Goal: Information Seeking & Learning: Learn about a topic

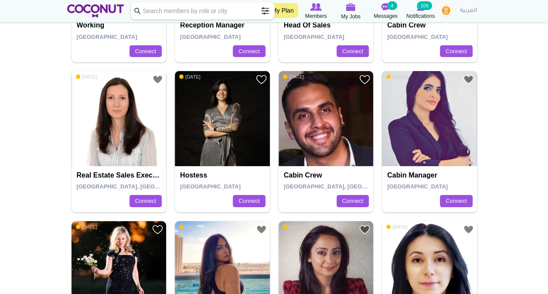
scroll to position [1525, 0]
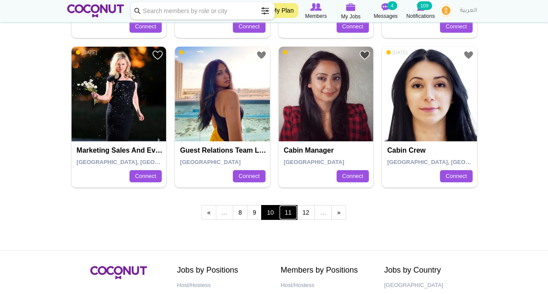
click at [293, 206] on link "11" at bounding box center [288, 212] width 18 height 15
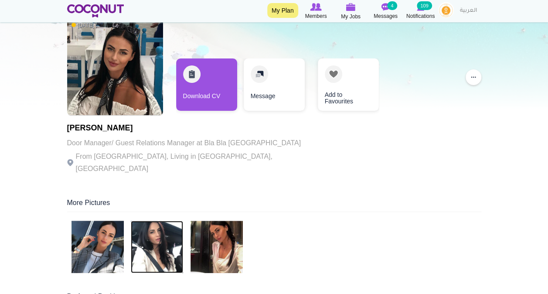
click at [164, 259] on img at bounding box center [157, 246] width 52 height 52
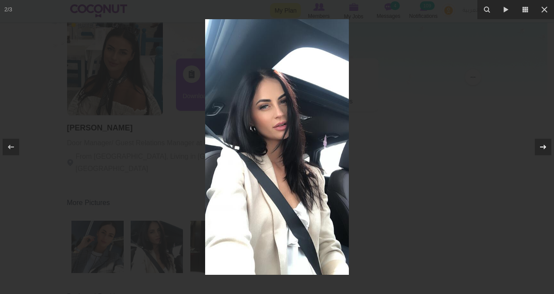
click at [541, 150] on icon at bounding box center [543, 147] width 10 height 10
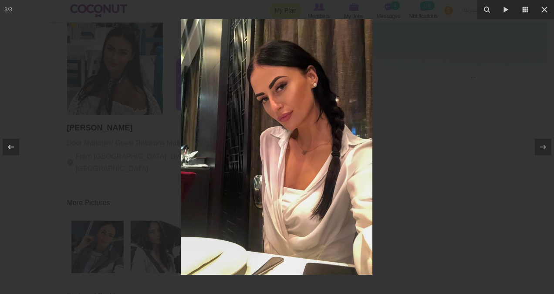
click at [76, 174] on div at bounding box center [277, 147] width 554 height 294
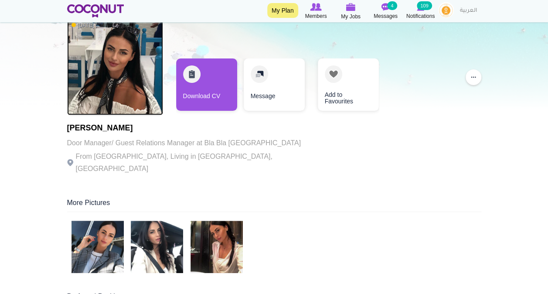
click at [123, 68] on img at bounding box center [115, 67] width 96 height 96
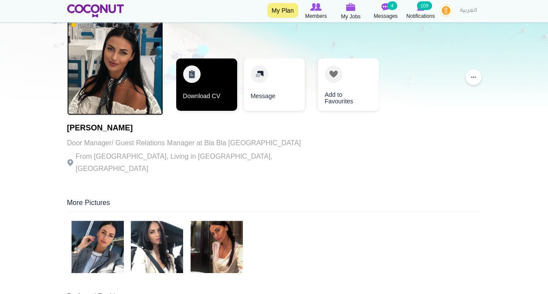
click at [225, 74] on link "Download CV" at bounding box center [206, 84] width 61 height 52
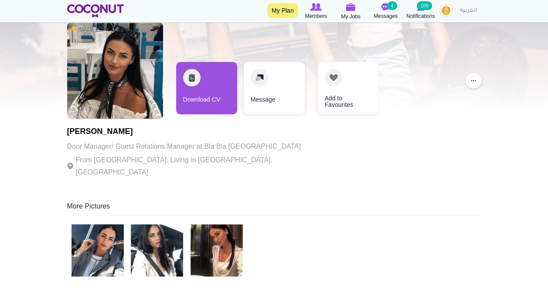
scroll to position [87, 0]
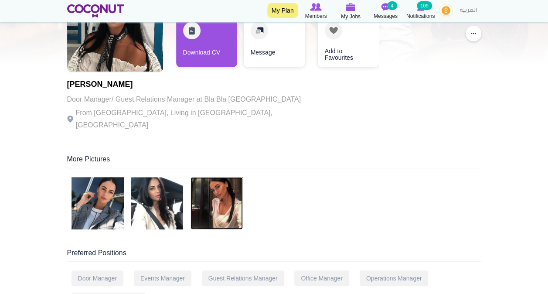
click at [221, 192] on img at bounding box center [216, 203] width 52 height 52
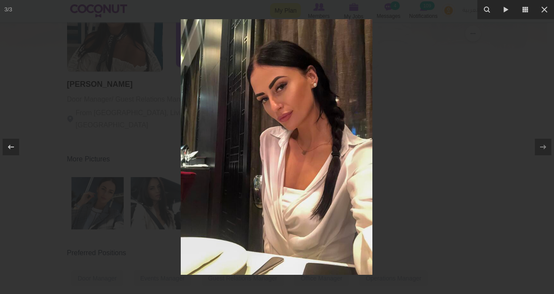
click at [106, 184] on div at bounding box center [277, 147] width 554 height 294
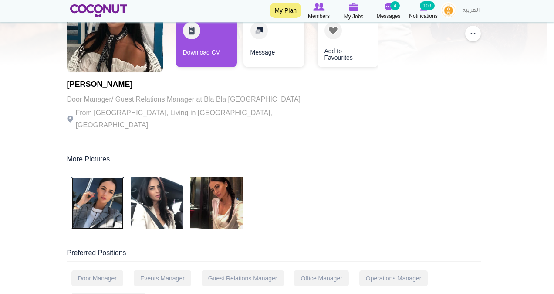
click at [106, 184] on img at bounding box center [97, 203] width 52 height 52
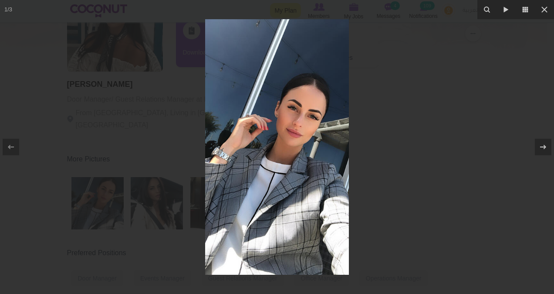
click at [494, 120] on div at bounding box center [277, 147] width 554 height 294
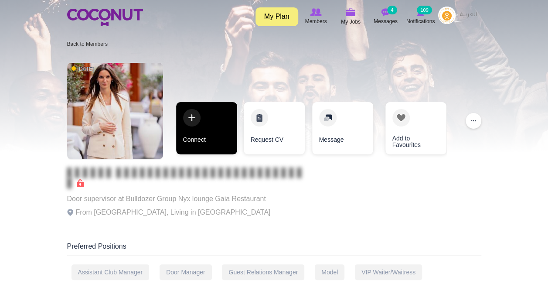
click at [192, 125] on link "Connect" at bounding box center [206, 128] width 61 height 52
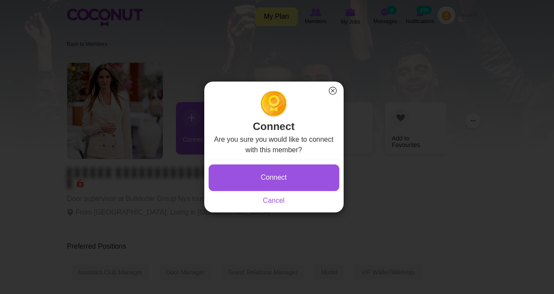
drag, startPoint x: 516, startPoint y: 115, endPoint x: 500, endPoint y: 112, distance: 15.5
click at [516, 115] on div "Connect × Connect Are you sure you would like to connect with this member? Conn…" at bounding box center [274, 147] width 548 height 294
click at [333, 93] on button "×" at bounding box center [332, 90] width 11 height 11
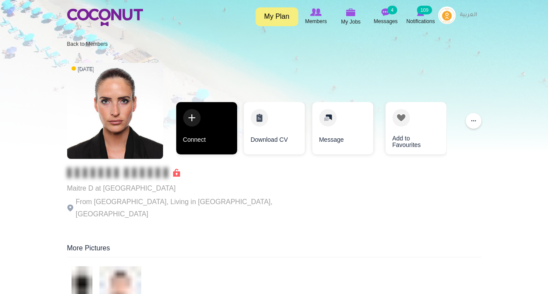
click at [213, 128] on link "Connect" at bounding box center [206, 128] width 61 height 52
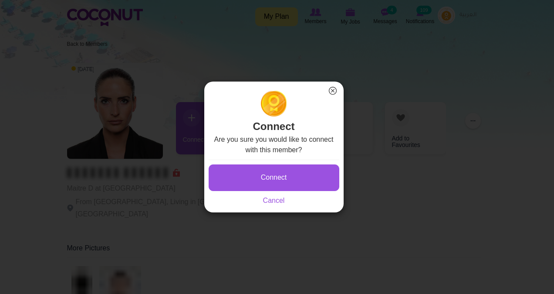
click at [336, 91] on button "×" at bounding box center [332, 90] width 11 height 11
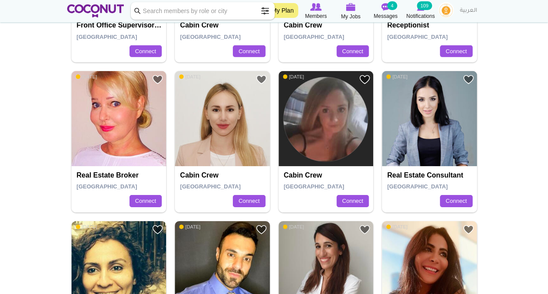
scroll to position [1481, 0]
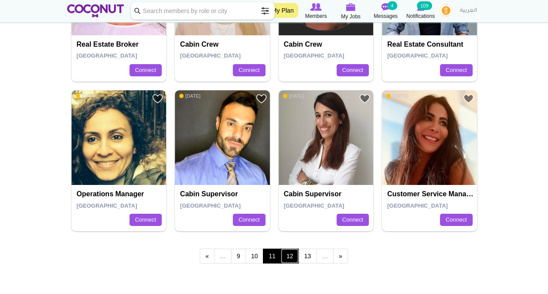
click at [287, 257] on link "12" at bounding box center [290, 255] width 18 height 15
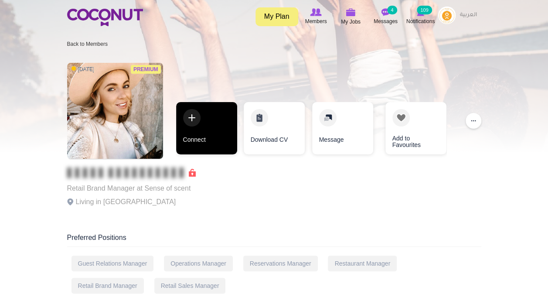
click at [192, 130] on link "Connect" at bounding box center [206, 128] width 61 height 52
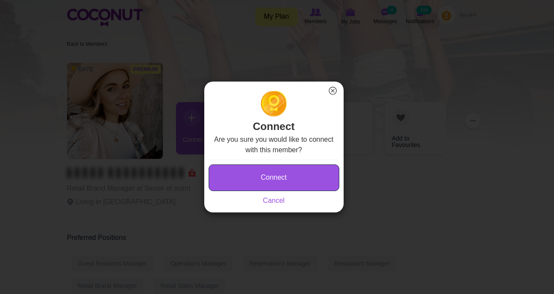
click at [273, 166] on button "Connect" at bounding box center [274, 177] width 131 height 27
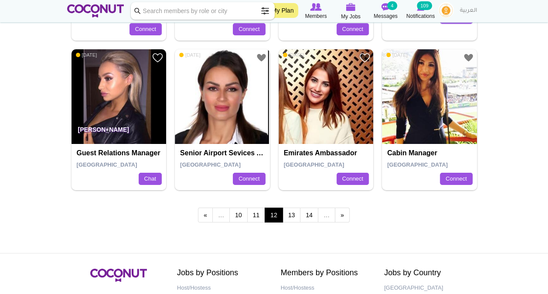
scroll to position [1525, 0]
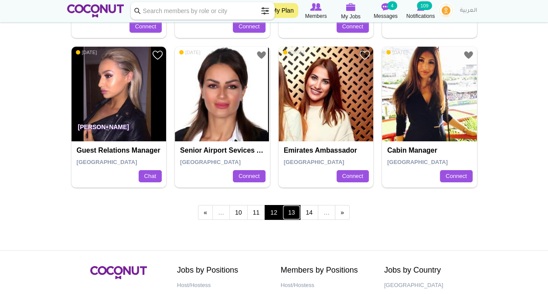
click at [291, 210] on link "13" at bounding box center [291, 212] width 18 height 15
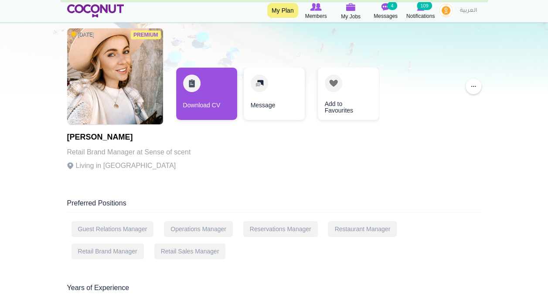
scroll to position [44, 0]
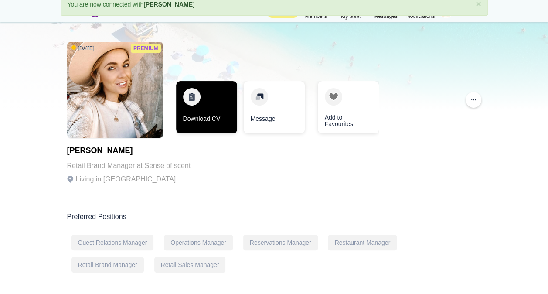
click at [214, 104] on link "Download CV" at bounding box center [206, 107] width 61 height 52
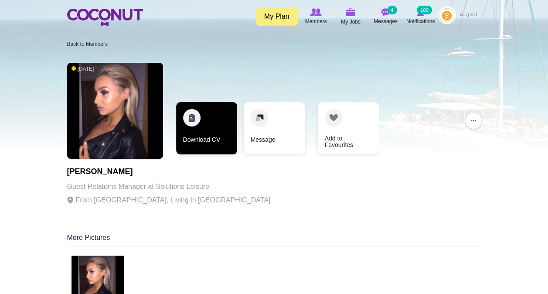
click at [216, 121] on link "Download CV" at bounding box center [206, 128] width 61 height 52
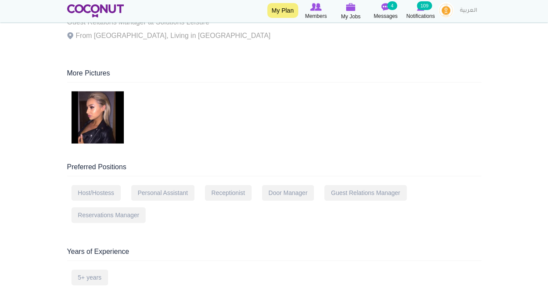
scroll to position [174, 0]
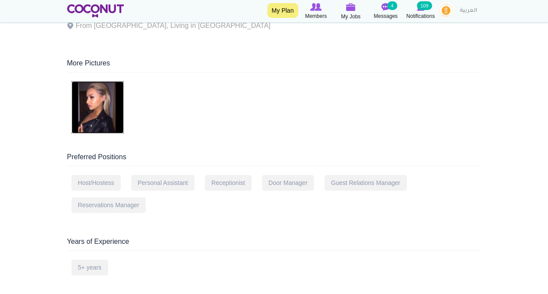
click at [98, 111] on img at bounding box center [97, 107] width 52 height 52
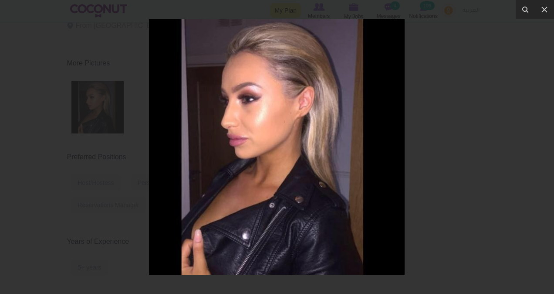
click at [443, 112] on div at bounding box center [277, 147] width 554 height 294
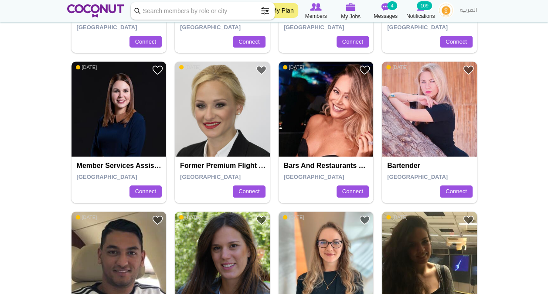
scroll to position [305, 0]
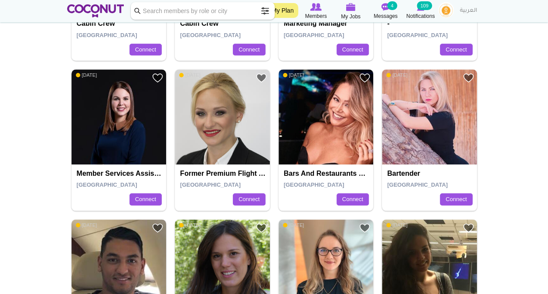
click at [250, 12] on input "Keyword" at bounding box center [203, 10] width 144 height 17
click at [265, 8] on span at bounding box center [264, 10] width 17 height 17
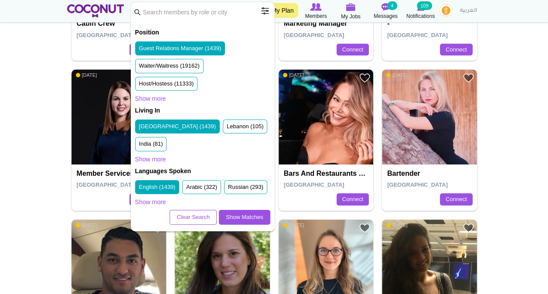
click at [193, 210] on div "Languages Spoken English (1439) Arabic (322) Russian (293) French (263) Spanish…" at bounding box center [202, 188] width 135 height 43
drag, startPoint x: 194, startPoint y: 230, endPoint x: 189, endPoint y: 230, distance: 4.8
click at [194, 224] on link "Clear Search" at bounding box center [192, 217] width 47 height 15
click at [263, 15] on span at bounding box center [264, 10] width 17 height 17
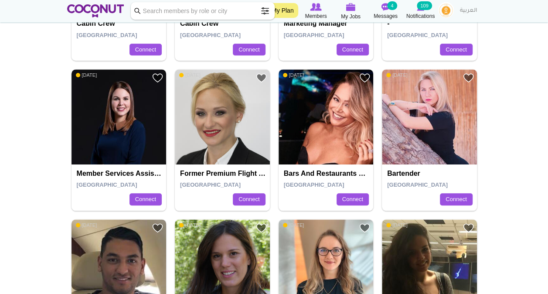
click at [265, 12] on span at bounding box center [264, 10] width 17 height 17
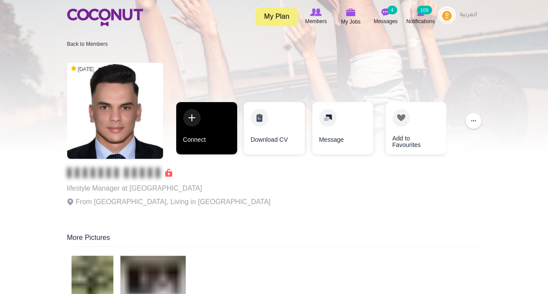
click at [210, 122] on link "Connect" at bounding box center [206, 128] width 61 height 52
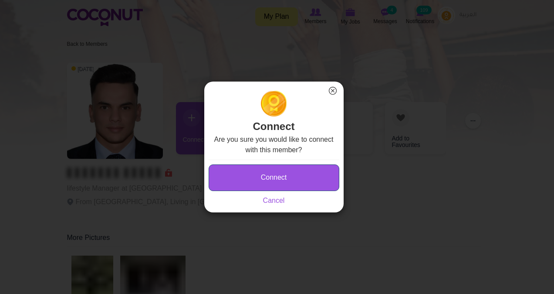
click at [316, 172] on button "Connect" at bounding box center [274, 177] width 131 height 27
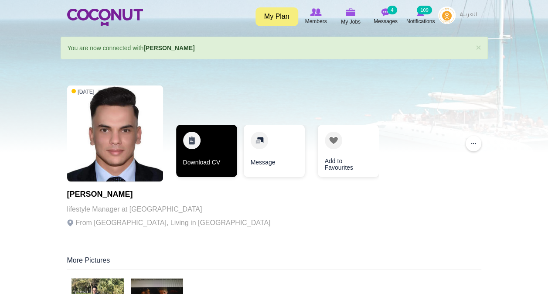
click at [189, 143] on link "Download CV" at bounding box center [206, 151] width 61 height 52
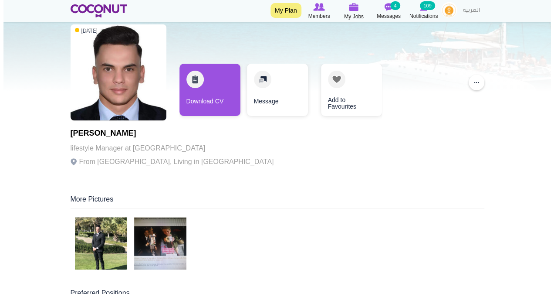
scroll to position [174, 0]
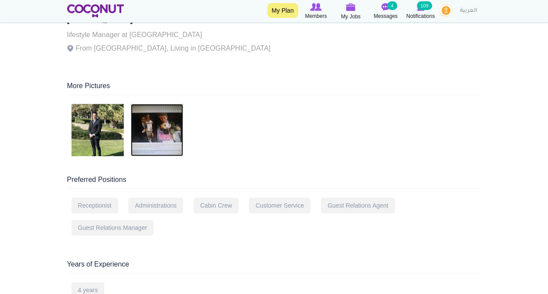
click at [177, 127] on img at bounding box center [157, 130] width 52 height 52
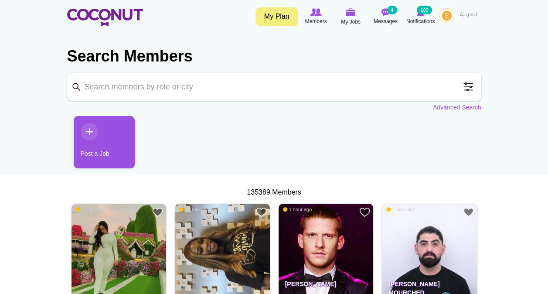
click at [471, 88] on span at bounding box center [467, 86] width 17 height 17
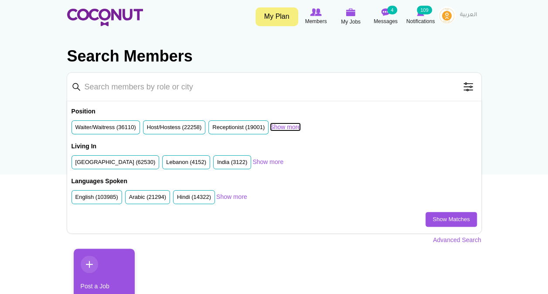
click at [277, 129] on link "Show more" at bounding box center [285, 126] width 31 height 9
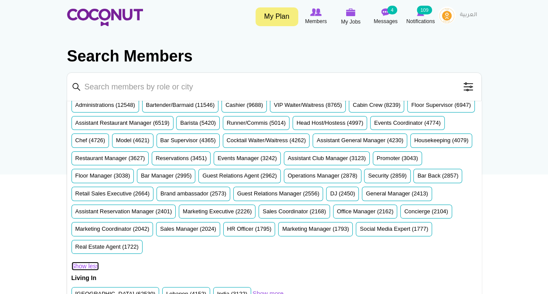
scroll to position [44, 0]
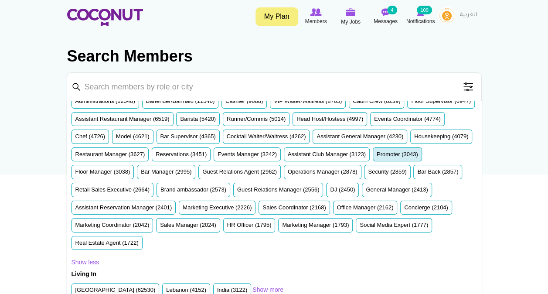
click at [376, 159] on label "Promoter (3043)" at bounding box center [396, 154] width 41 height 8
click at [376, 156] on input "Promoter (3043)" at bounding box center [376, 156] width 0 height 0
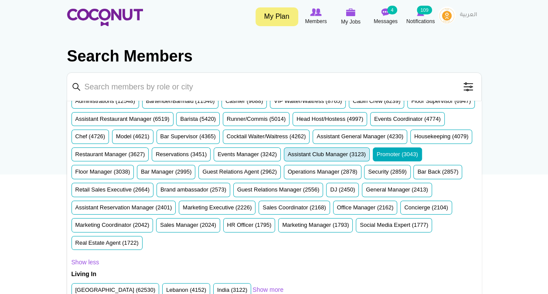
click at [287, 159] on label "Assistant Club Manager (3123)" at bounding box center [326, 154] width 78 height 8
click at [287, 156] on input "Assistant Club Manager (3123)" at bounding box center [287, 156] width 0 height 0
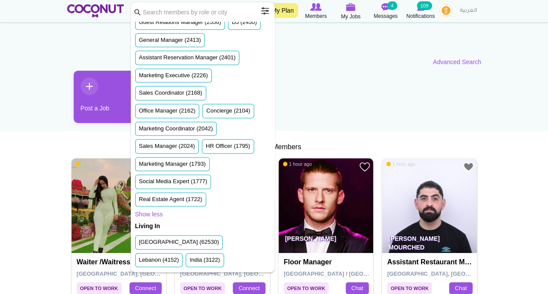
scroll to position [582, 0]
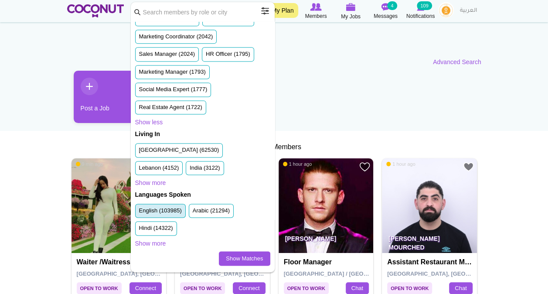
click at [162, 208] on label "English (103985)" at bounding box center [160, 210] width 43 height 8
click at [139, 212] on input "English (103985)" at bounding box center [139, 212] width 0 height 0
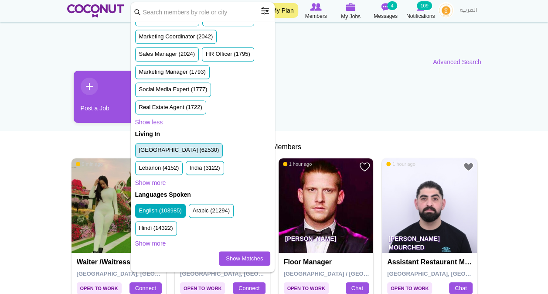
click at [180, 154] on label "United Arab Emirates (62530)" at bounding box center [179, 150] width 80 height 8
click at [139, 152] on input "United Arab Emirates (62530)" at bounding box center [139, 152] width 0 height 0
click at [236, 256] on link "Show Matches" at bounding box center [244, 258] width 51 height 15
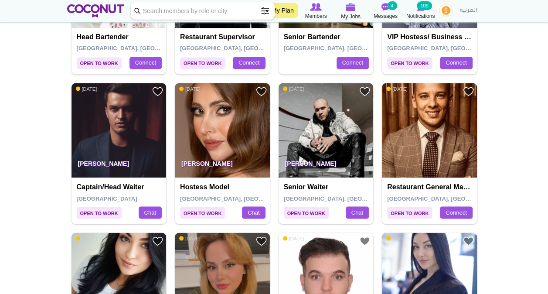
scroll to position [871, 0]
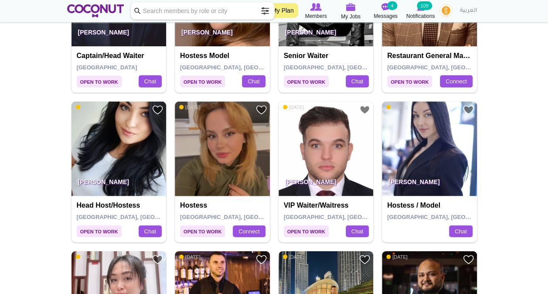
drag, startPoint x: 98, startPoint y: 138, endPoint x: 522, endPoint y: 179, distance: 425.8
click at [522, 179] on body "Toggle navigation My Plan Members My Jobs Post a Job Messages 4 Notifications 1…" at bounding box center [274, 86] width 548 height 1915
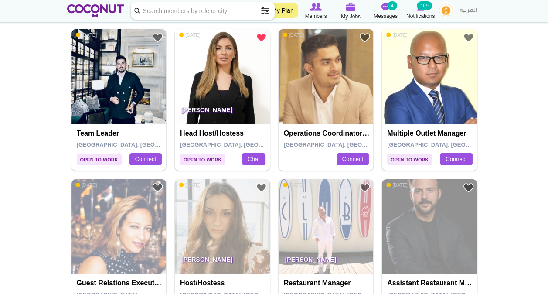
scroll to position [1394, 0]
